Goal: Navigation & Orientation: Find specific page/section

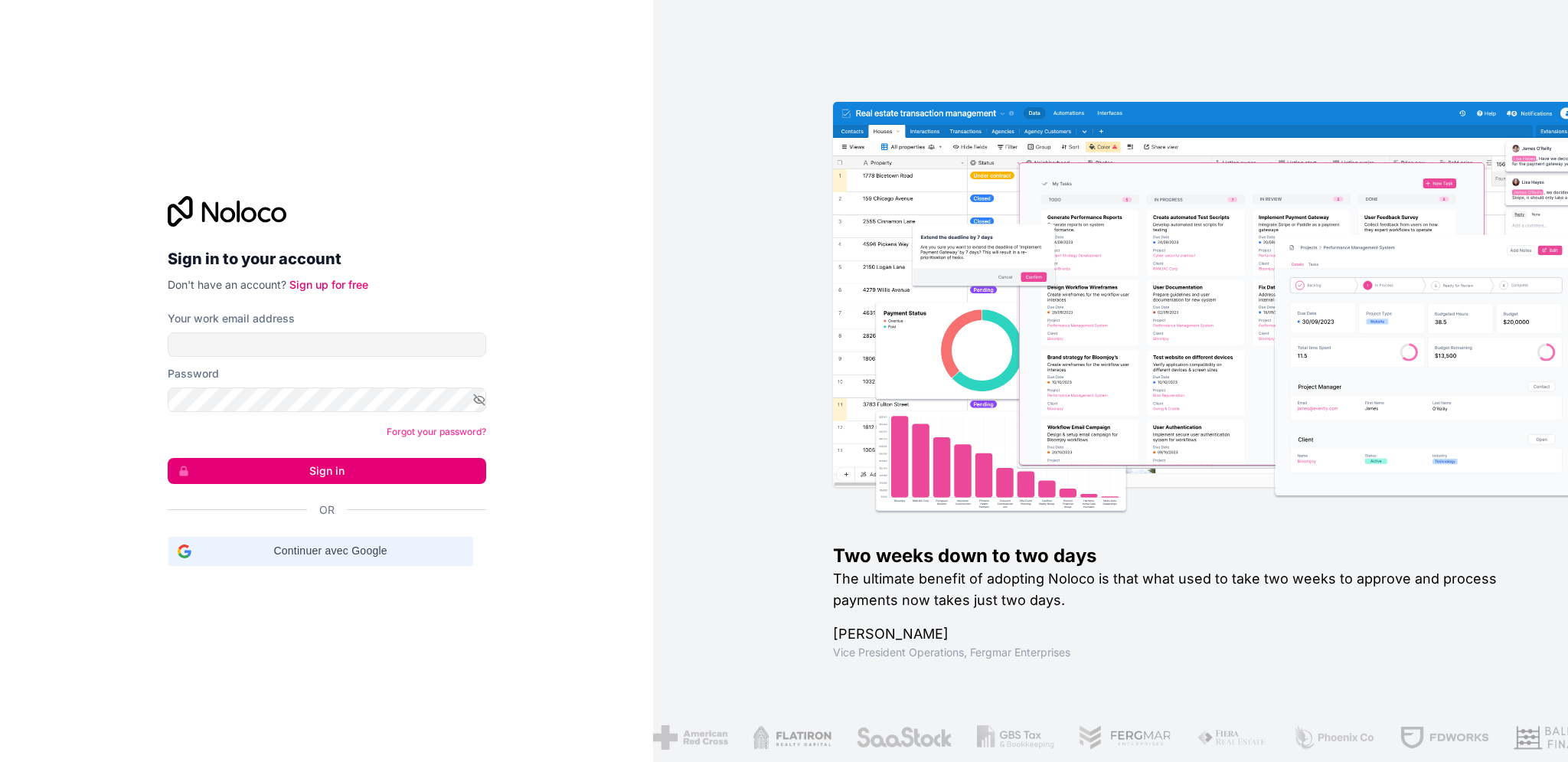
click at [400, 546] on span "Continuer avec Google" at bounding box center [330, 551] width 266 height 16
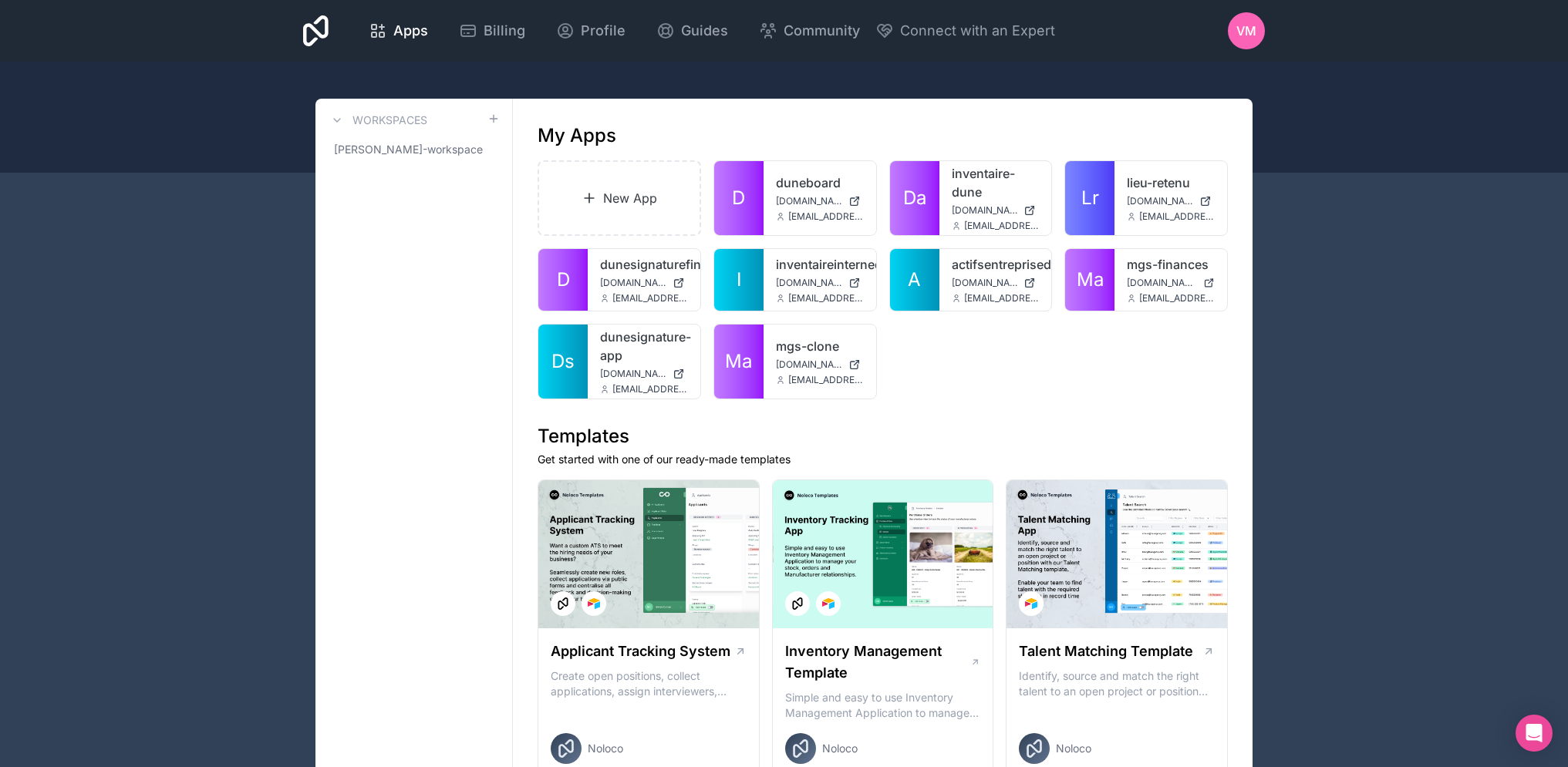
click at [1147, 279] on span "[DOMAIN_NAME]" at bounding box center [1162, 282] width 70 height 12
click at [1148, 261] on link "mgs-finances" at bounding box center [1171, 264] width 88 height 19
click at [0, 0] on div at bounding box center [0, 0] width 0 height 0
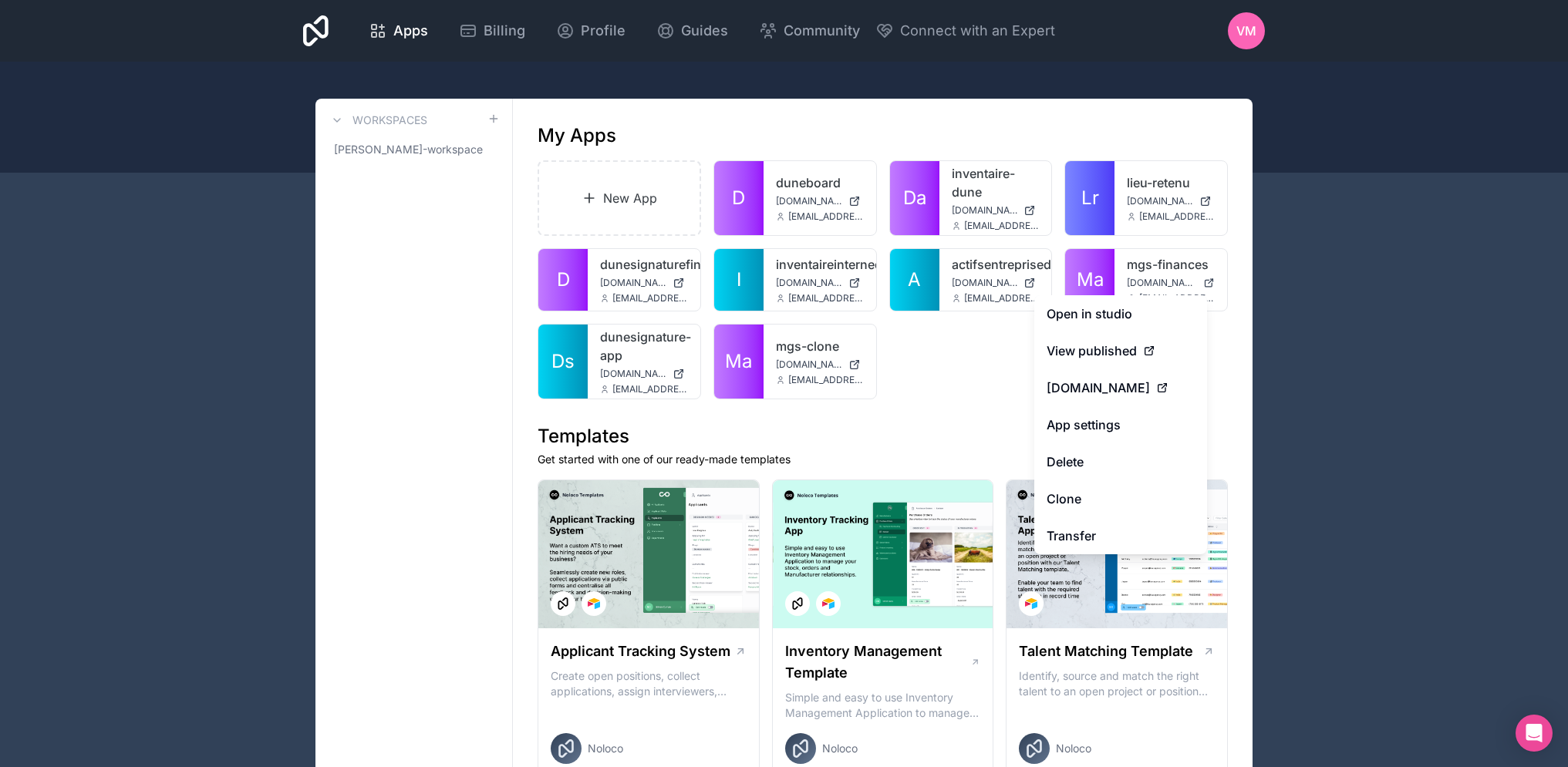
click at [1087, 360] on link "View published" at bounding box center [1121, 351] width 173 height 37
click at [1102, 353] on span "View published" at bounding box center [1092, 350] width 90 height 19
click at [1123, 349] on span "View published" at bounding box center [1092, 350] width 90 height 19
click at [1117, 320] on link "Open in studio" at bounding box center [1121, 314] width 173 height 37
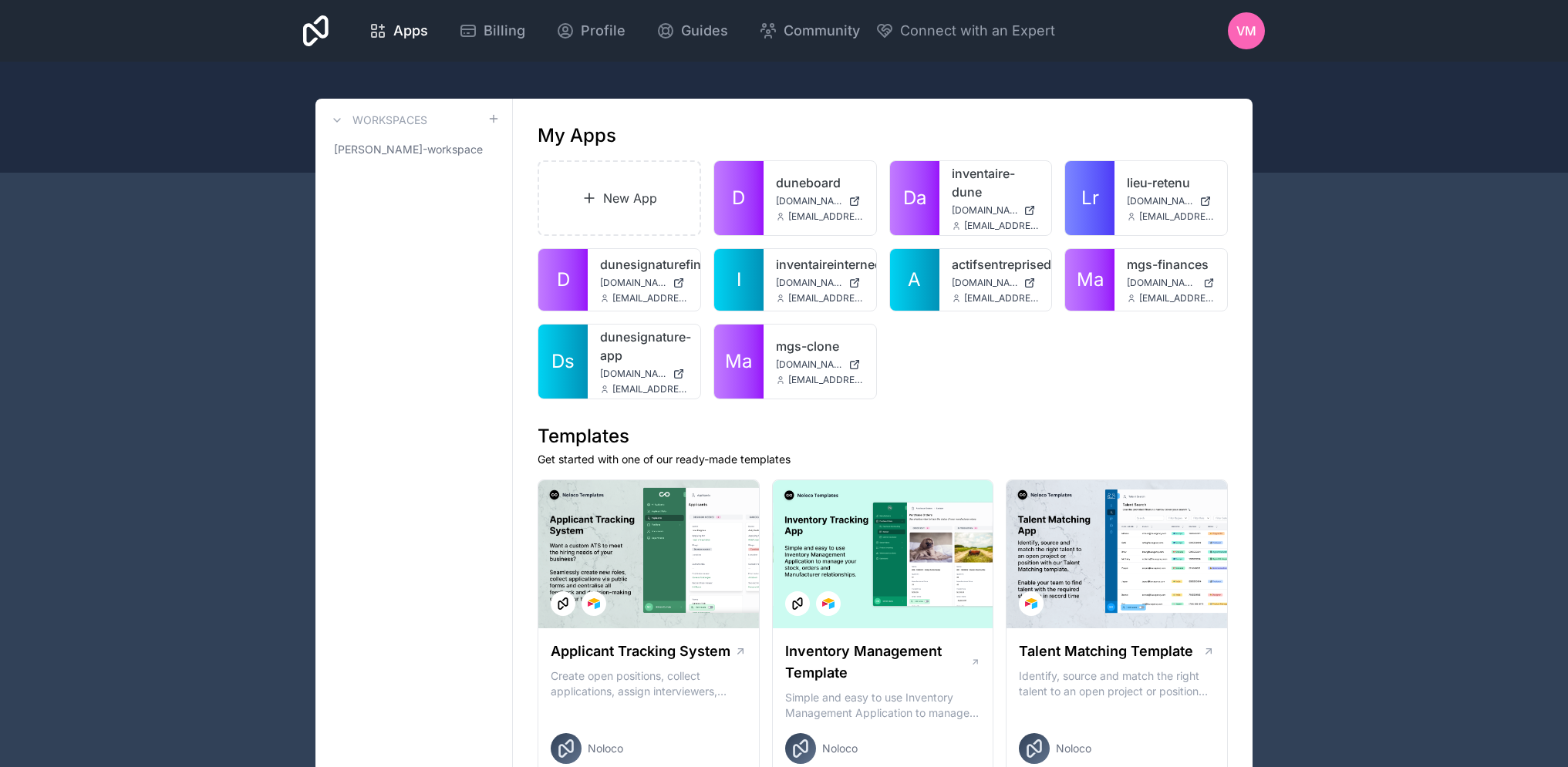
click at [1159, 268] on link "mgs-finances" at bounding box center [1171, 264] width 88 height 19
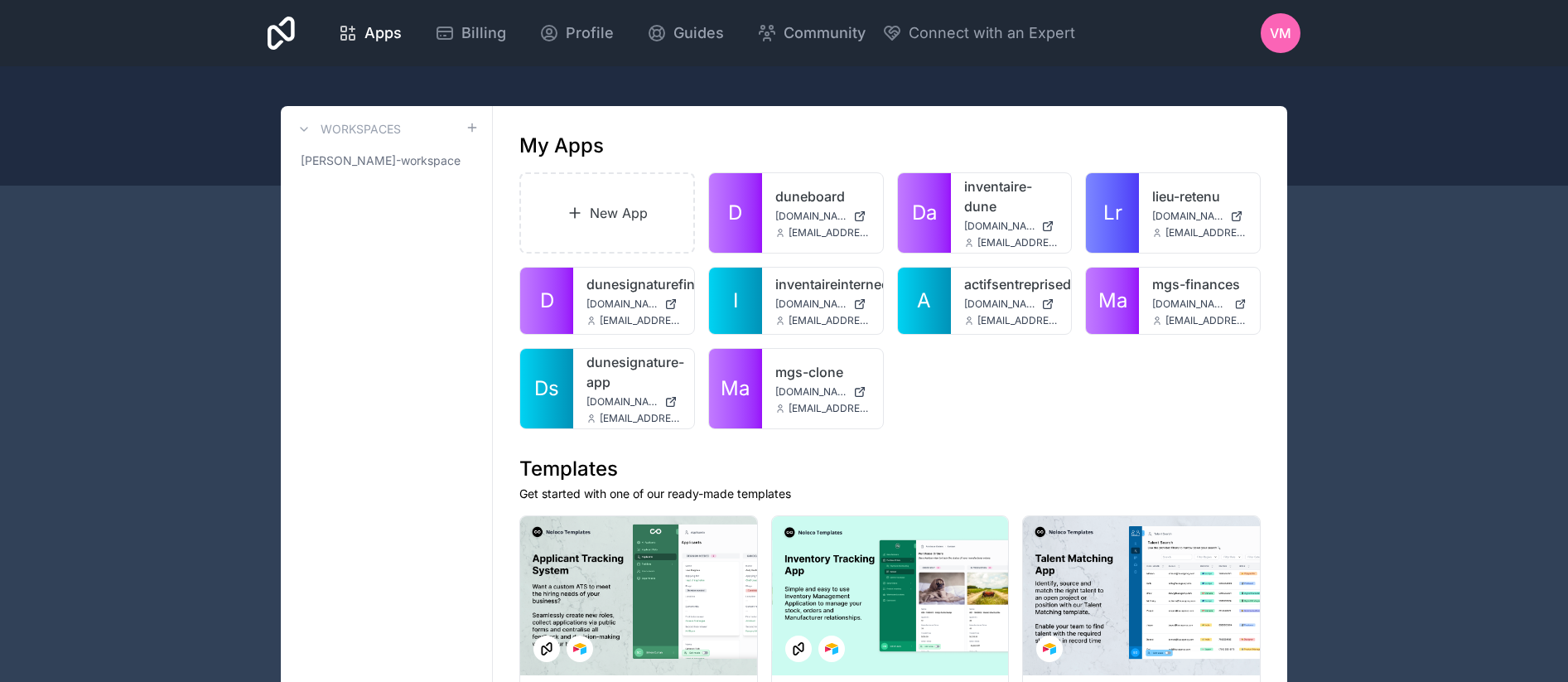
click at [1297, 38] on div "VM" at bounding box center [1281, 33] width 40 height 40
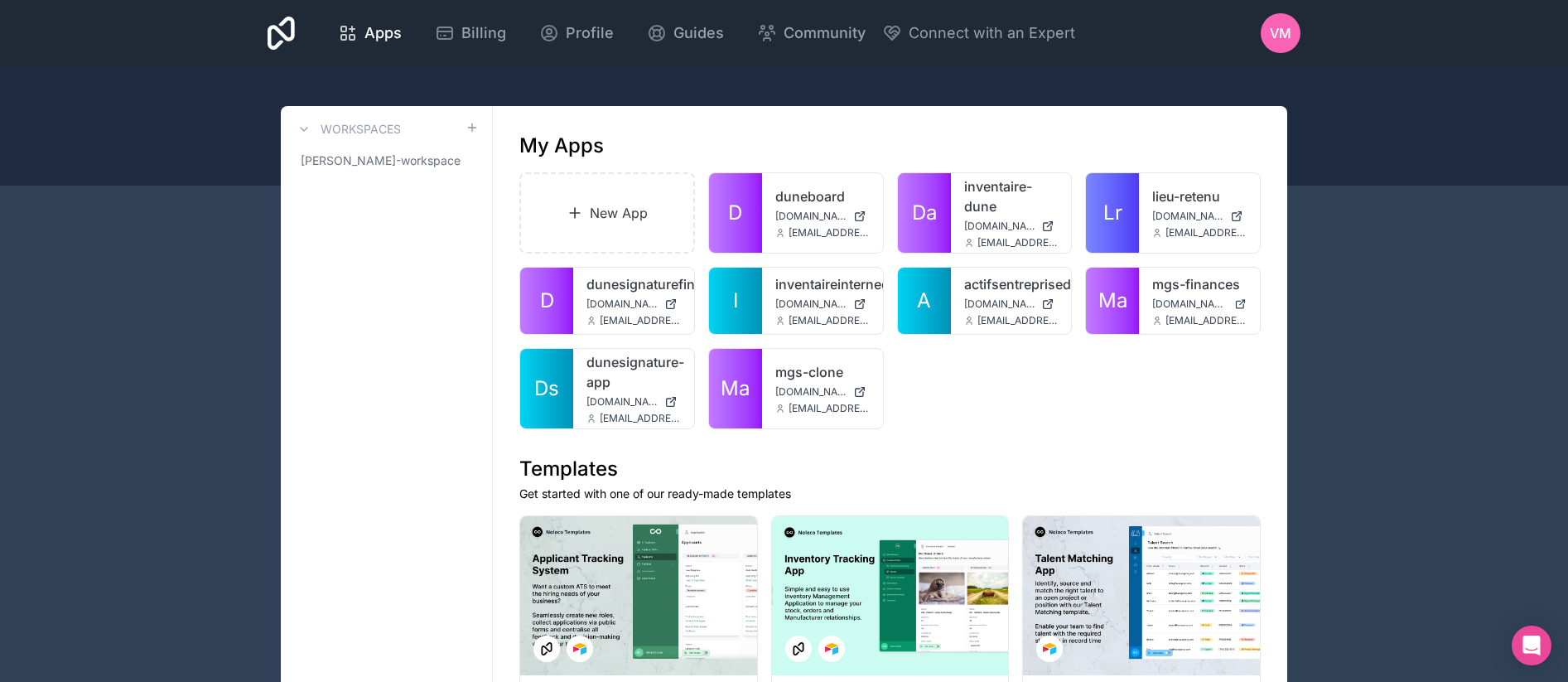
click at [562, 34] on div "Profile" at bounding box center [577, 33] width 74 height 23
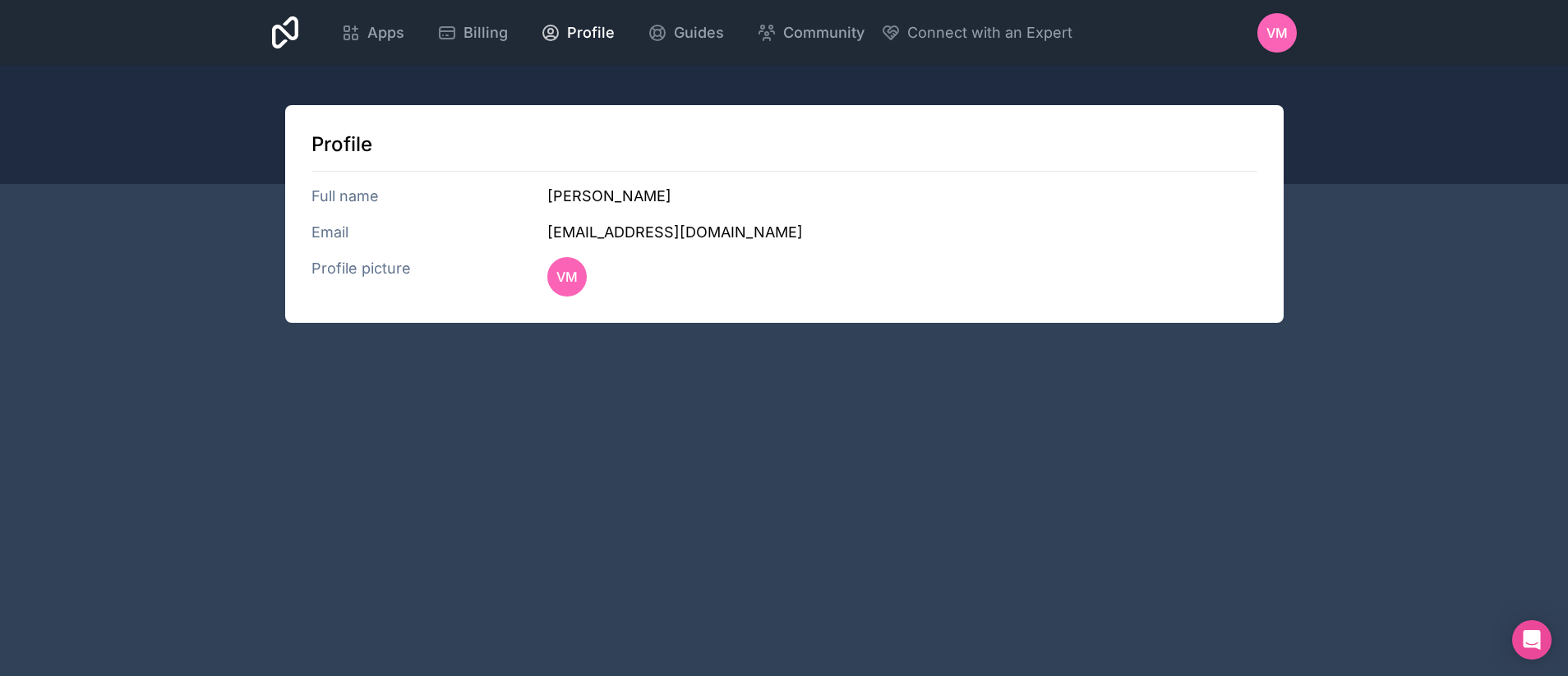
click at [469, 30] on span "Billing" at bounding box center [485, 33] width 45 height 23
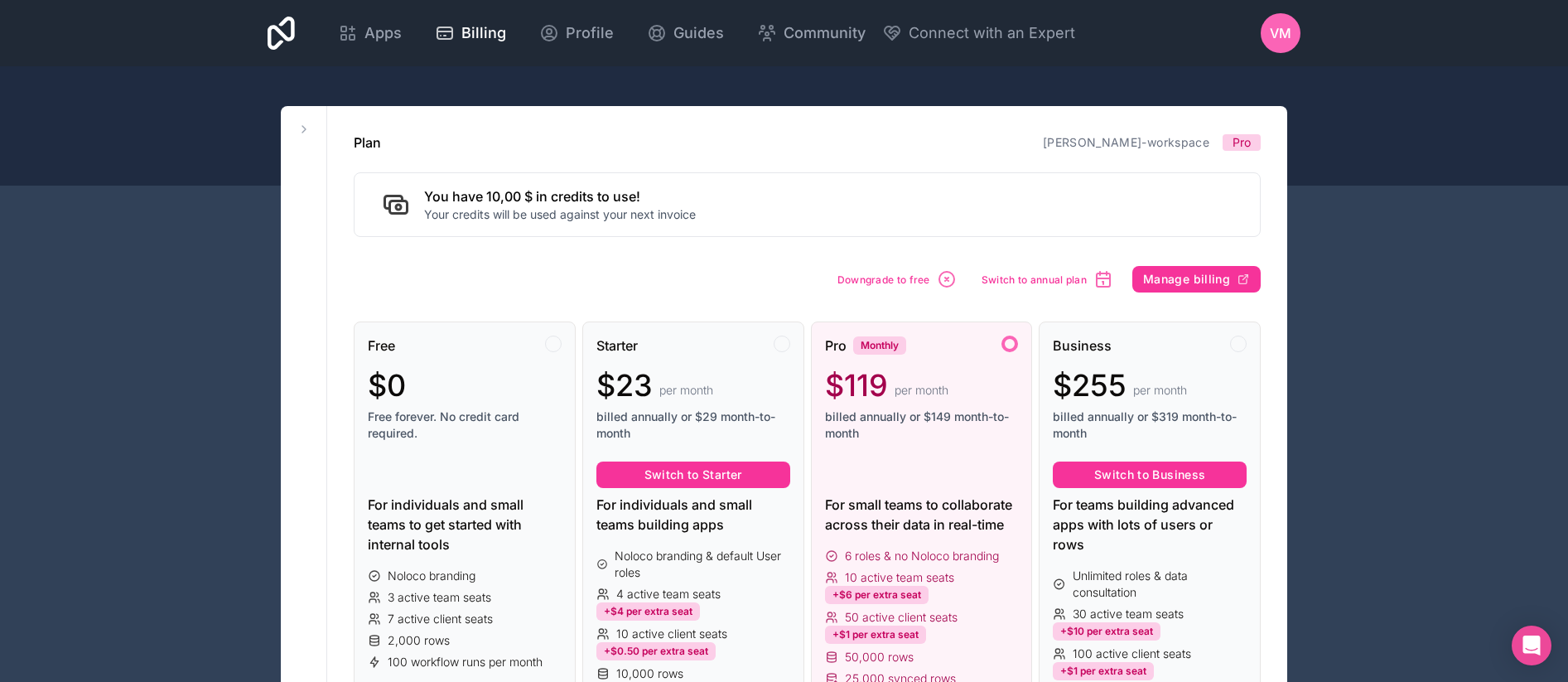
click at [377, 35] on span "Apps" at bounding box center [382, 33] width 37 height 23
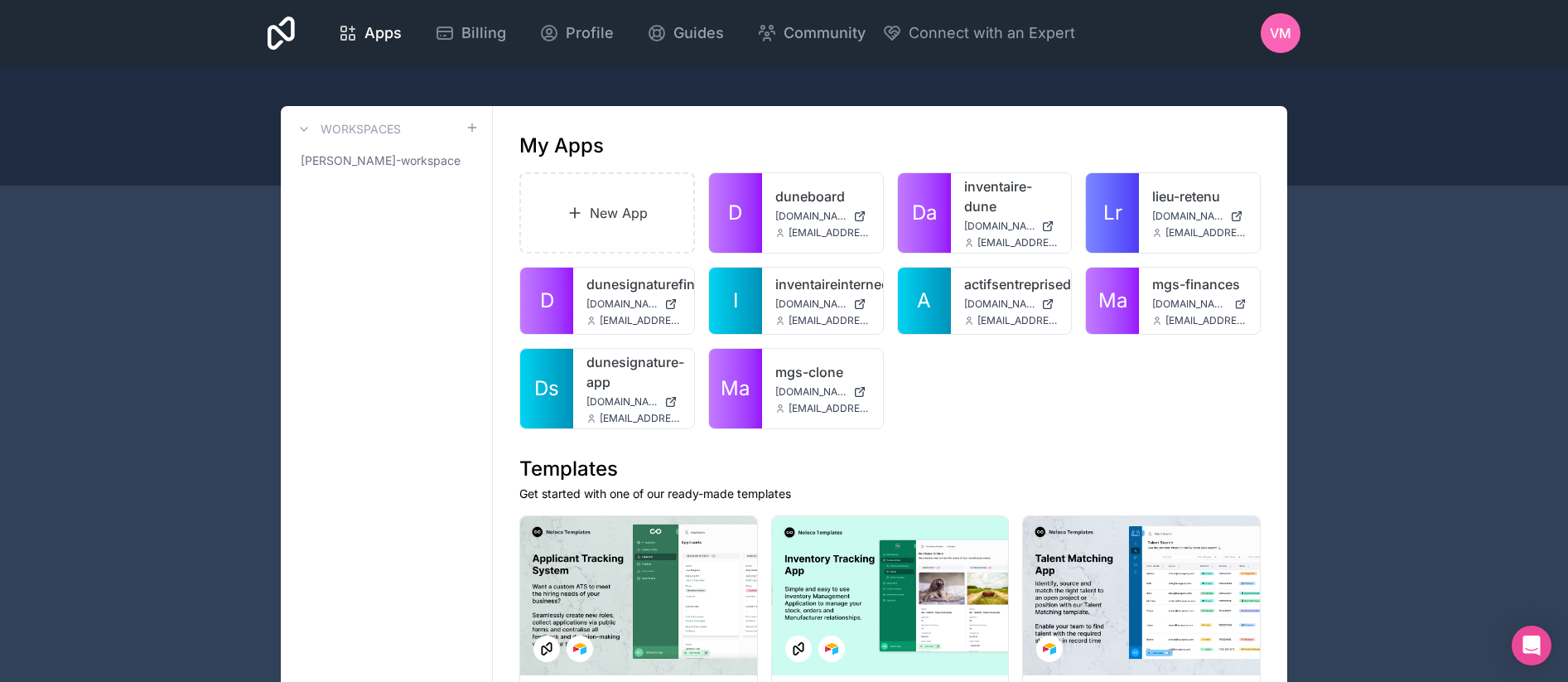
click at [392, 164] on span "[PERSON_NAME]-workspace" at bounding box center [381, 160] width 160 height 16
click at [1270, 31] on span "VM" at bounding box center [1281, 33] width 22 height 20
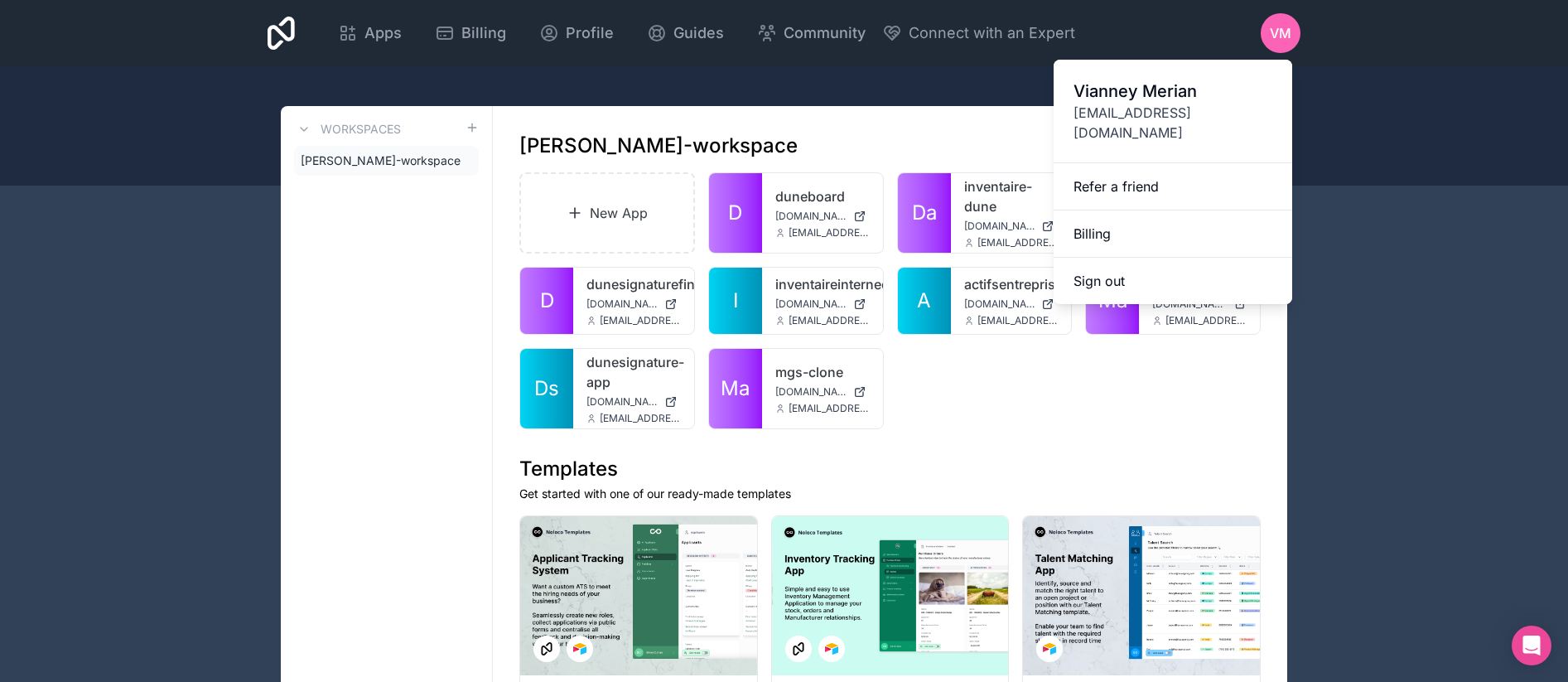
click at [1172, 108] on span "[EMAIL_ADDRESS][DOMAIN_NAME]" at bounding box center [1173, 123] width 199 height 40
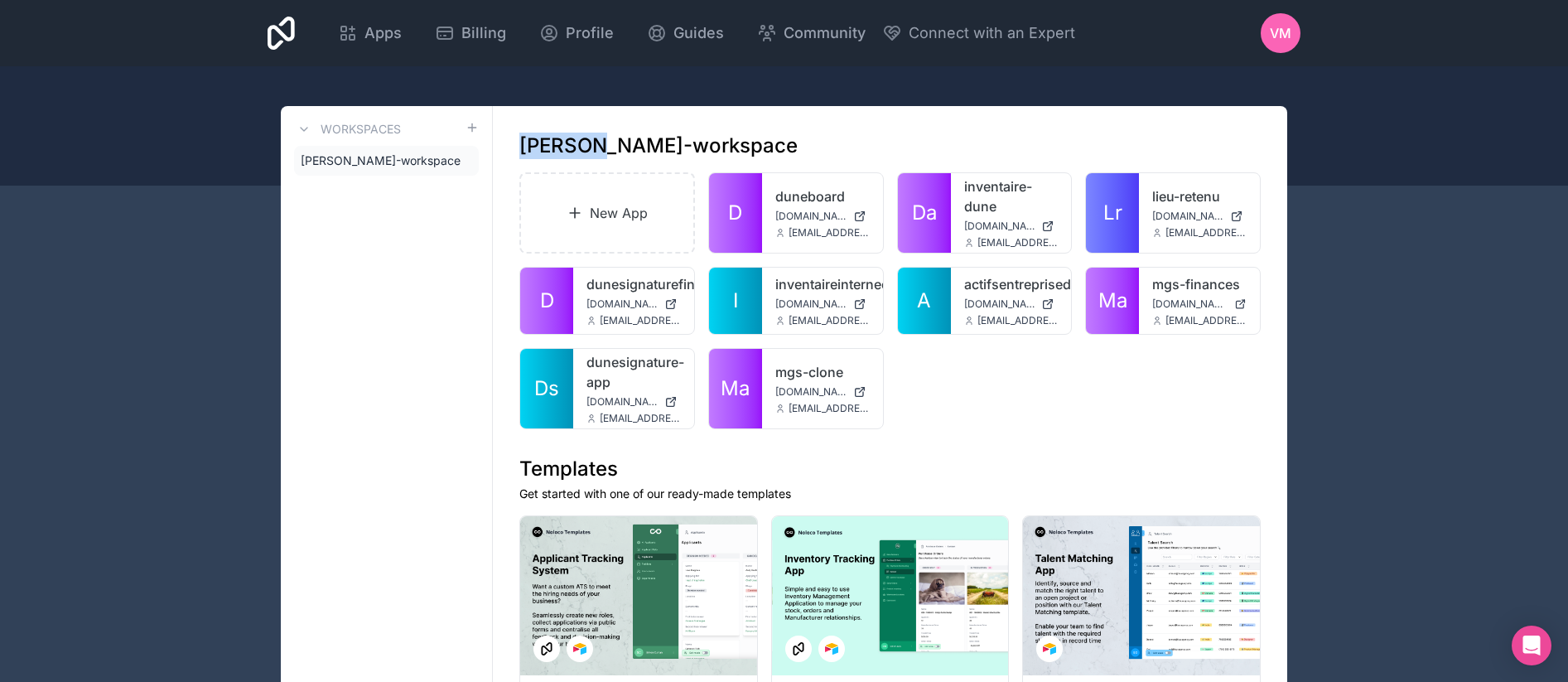
click at [756, 66] on div "Apps Billing Profile Guides Community Connect with an Expert VM Billing Profile…" at bounding box center [784, 33] width 1059 height 67
click at [1176, 290] on link "mgs-finances" at bounding box center [1199, 284] width 94 height 20
